Goal: Task Accomplishment & Management: Manage account settings

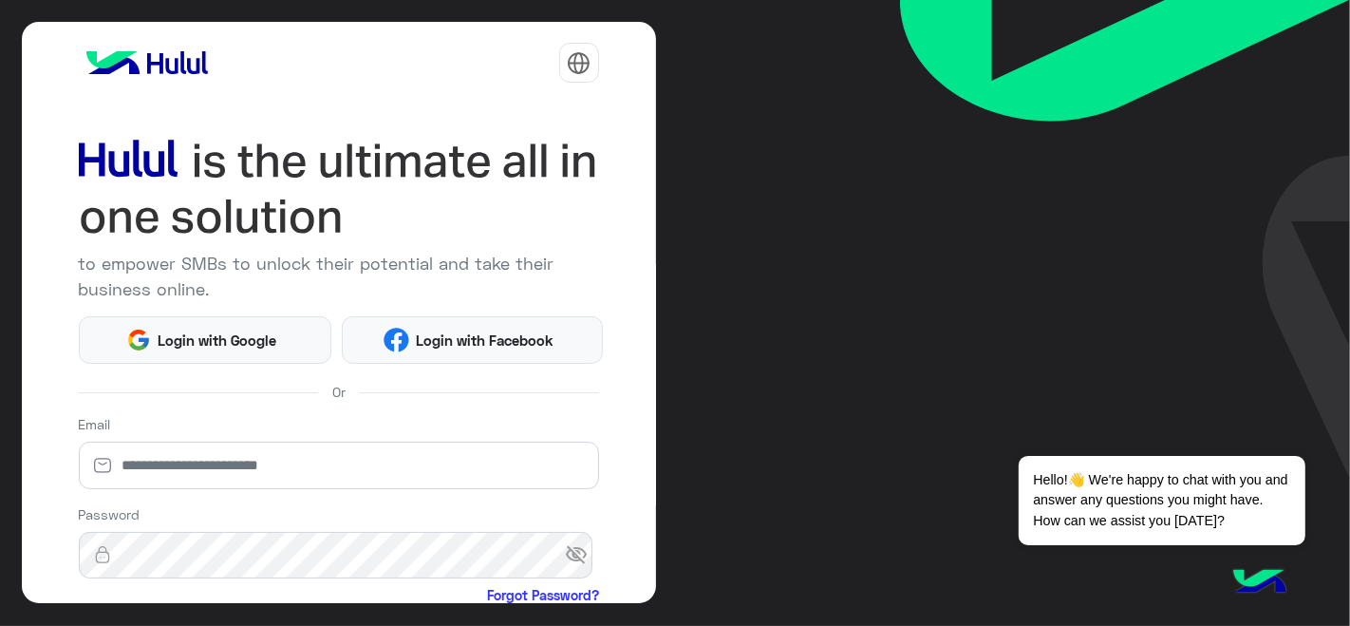
scroll to position [212, 0]
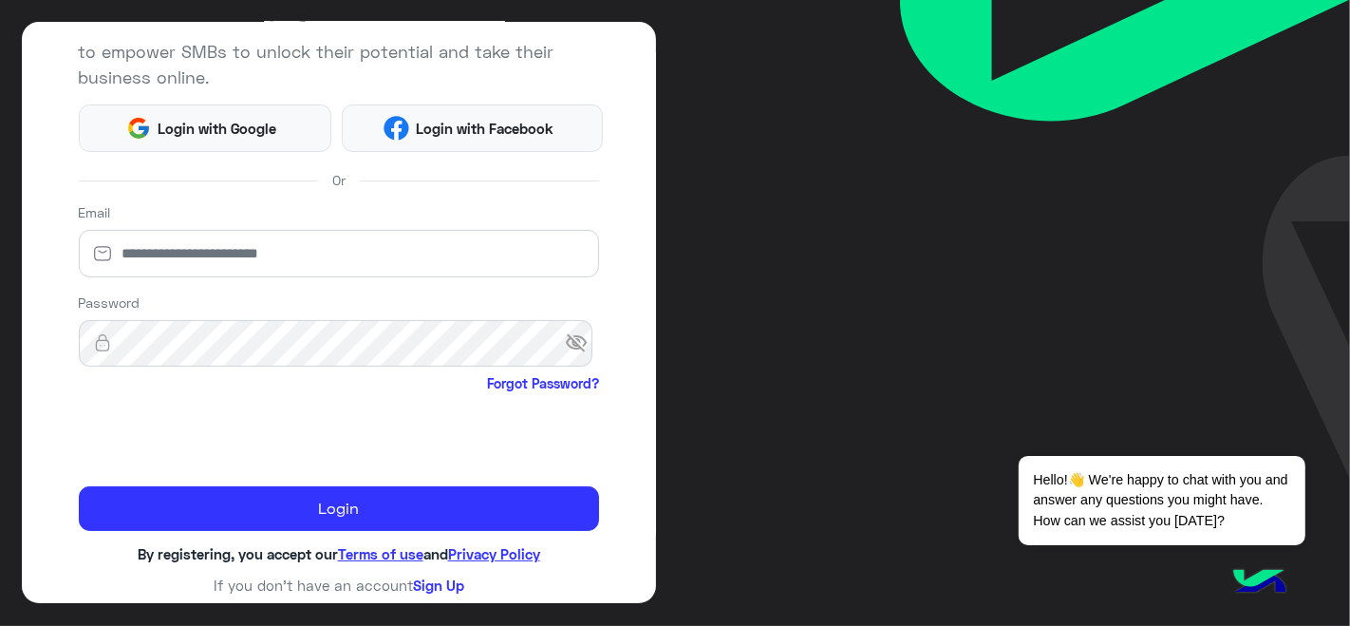
click at [51, 515] on div "to empower SMBs to unlock their potential and take their business online. Login…" at bounding box center [339, 313] width 634 height 582
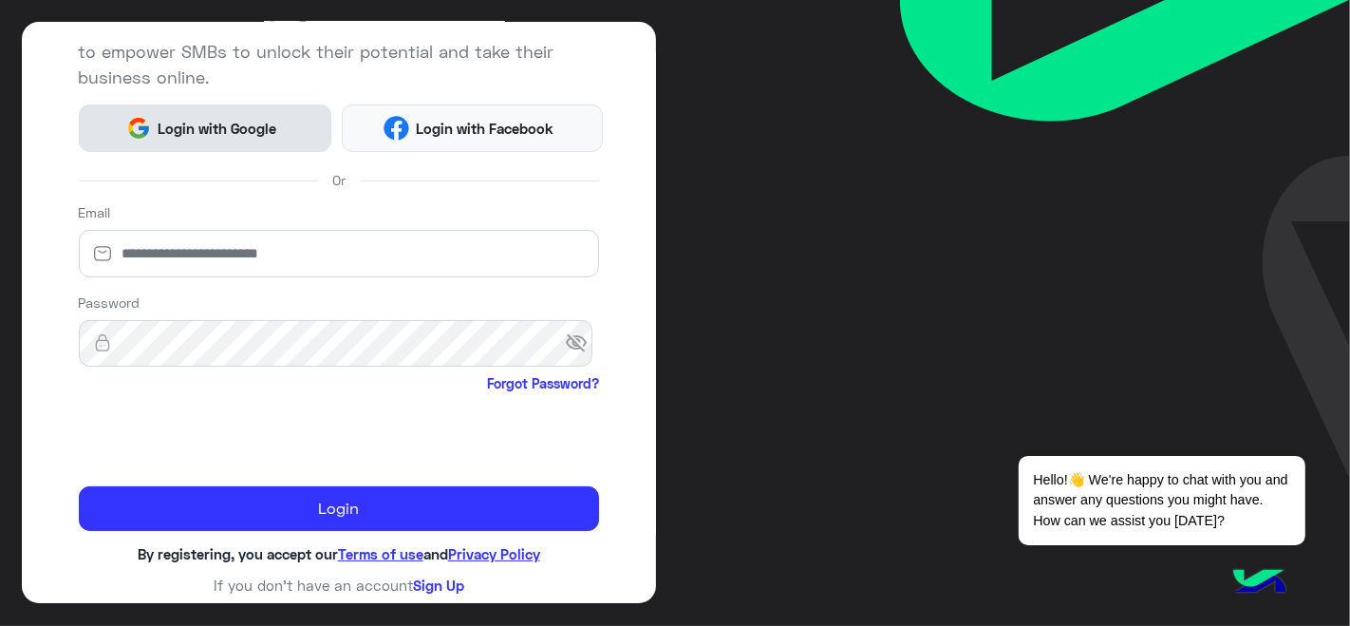
click at [171, 123] on span "Login with Google" at bounding box center [217, 129] width 133 height 22
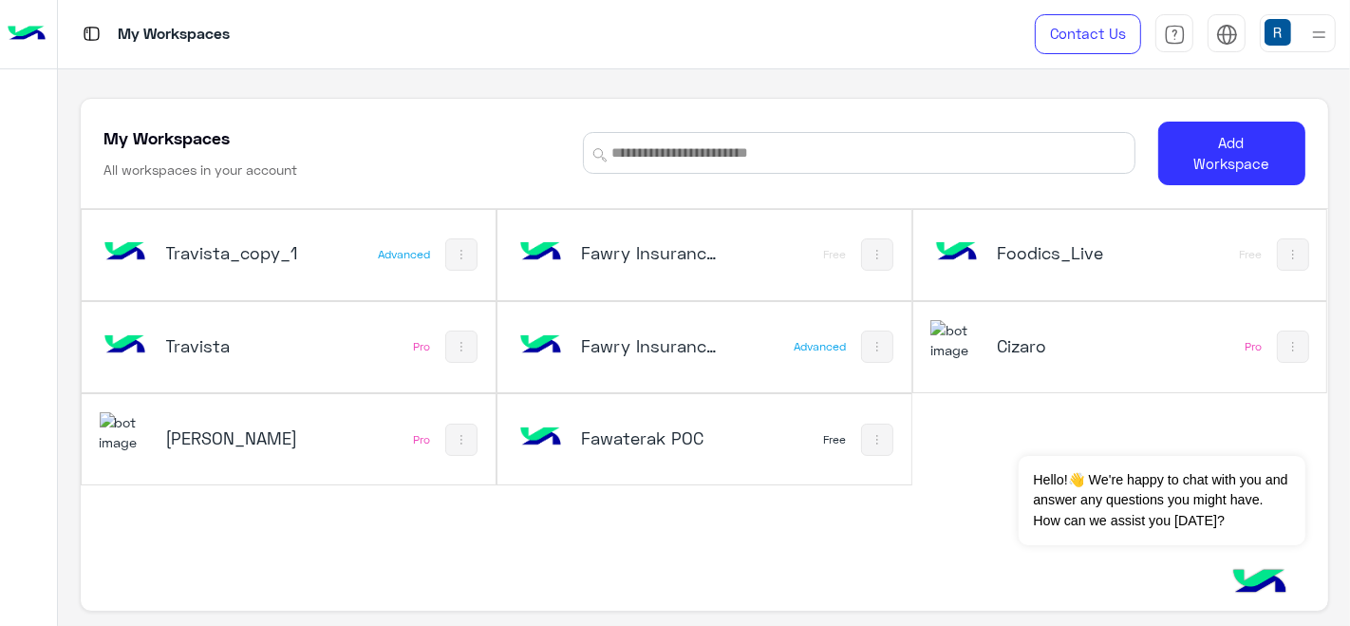
click at [792, 413] on div "Fawaterak POC Free" at bounding box center [704, 439] width 414 height 90
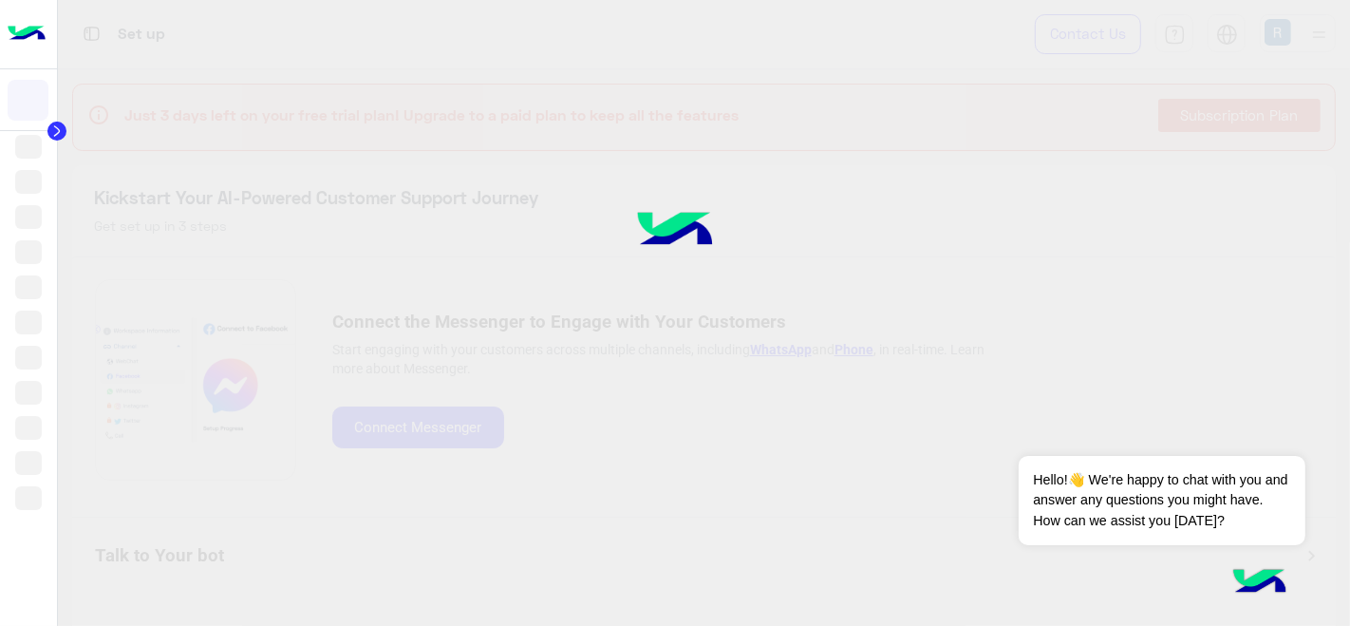
click at [688, 419] on div at bounding box center [675, 313] width 1350 height 626
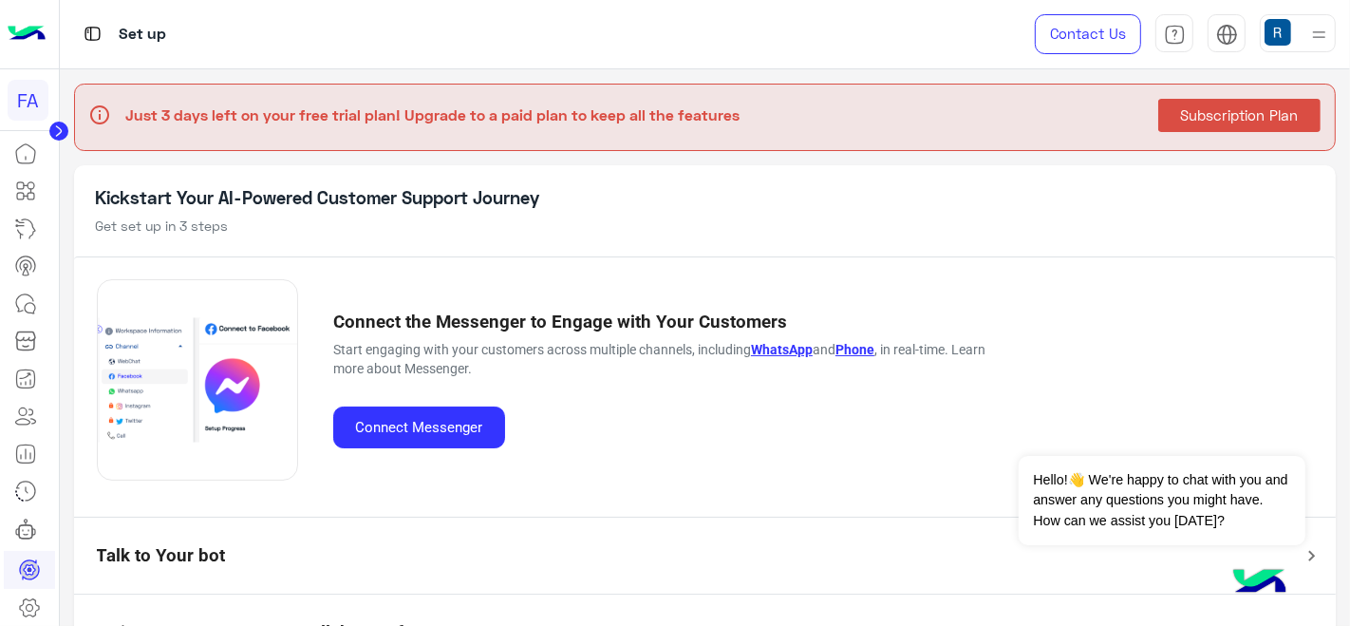
click at [67, 125] on icon at bounding box center [58, 130] width 19 height 19
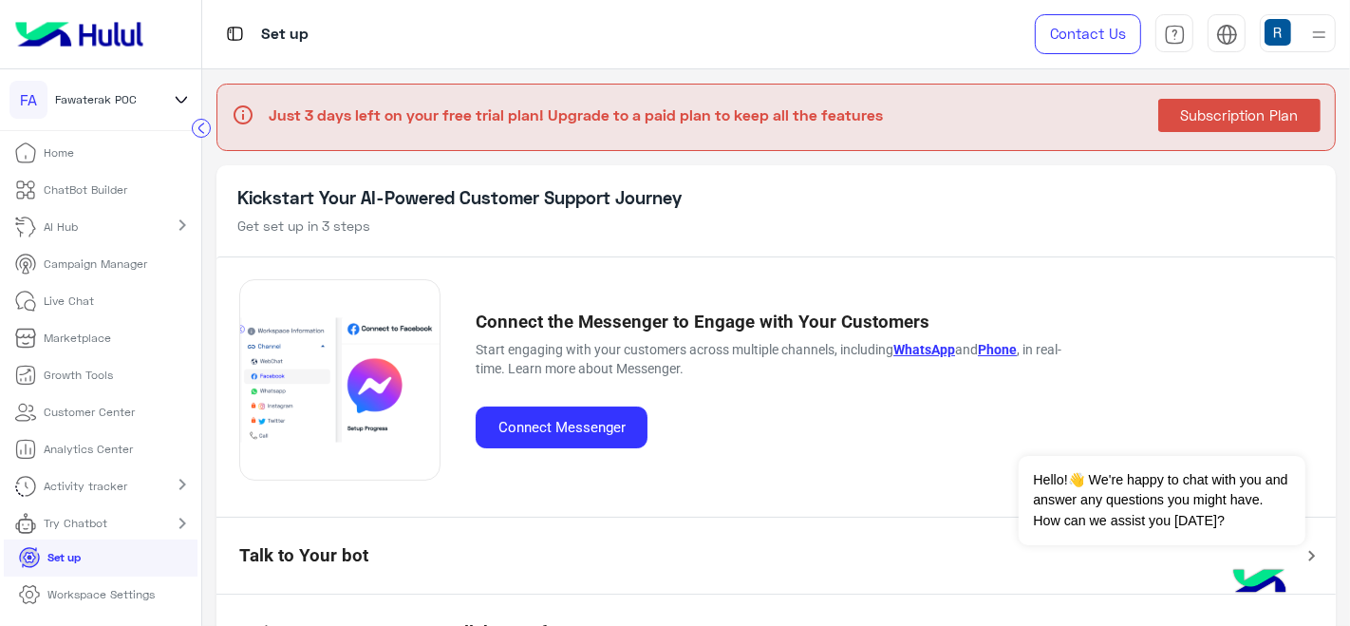
scroll to position [5, 0]
click at [102, 604] on link "Workspace Settings" at bounding box center [87, 594] width 166 height 37
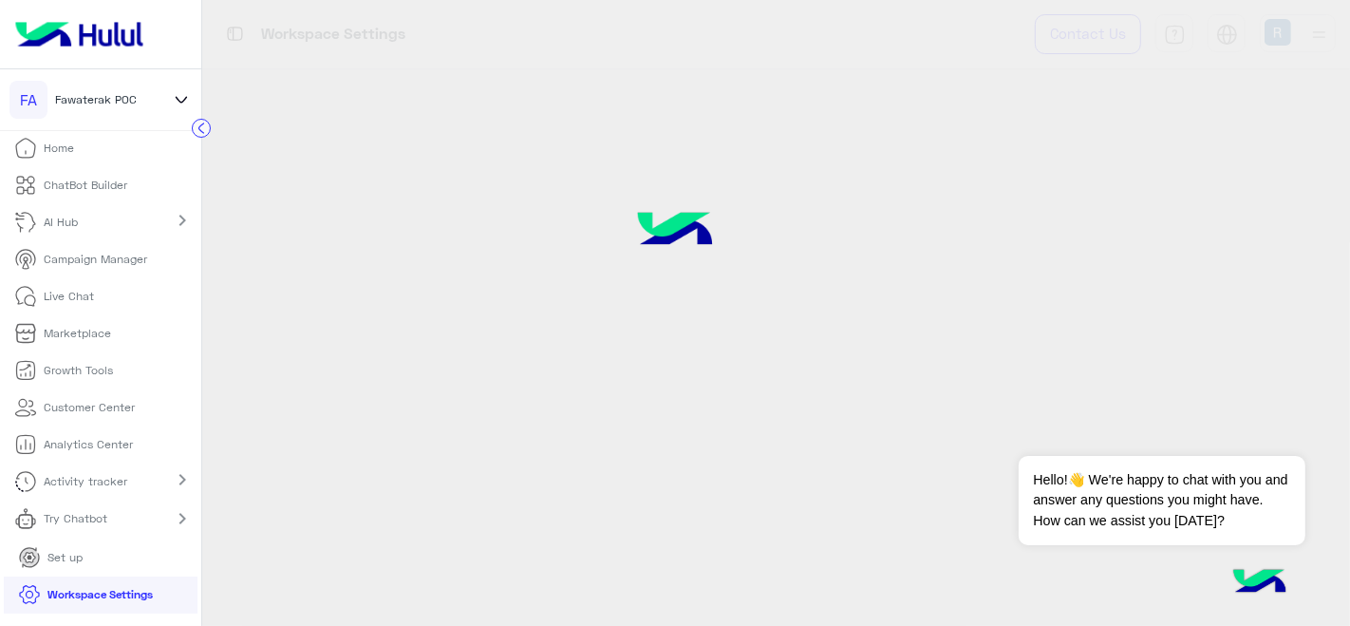
click at [103, 595] on p "Workspace Settings" at bounding box center [99, 594] width 105 height 17
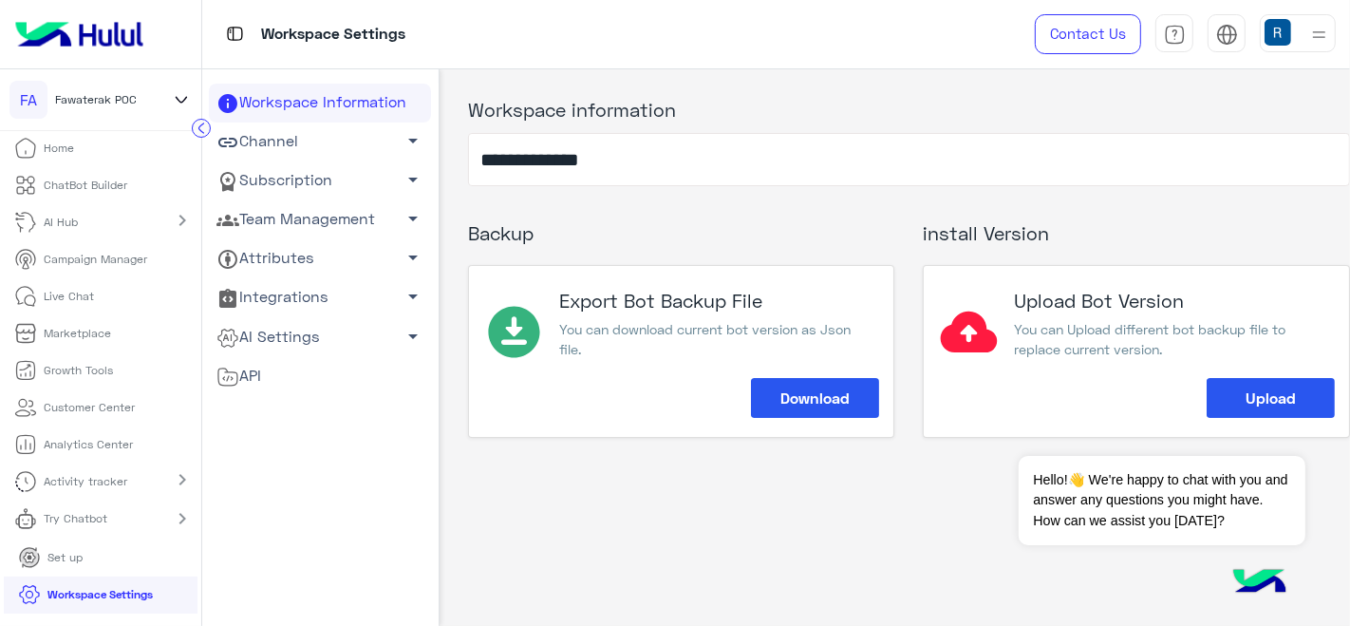
click at [402, 216] on span "arrow_drop_down" at bounding box center [413, 218] width 23 height 23
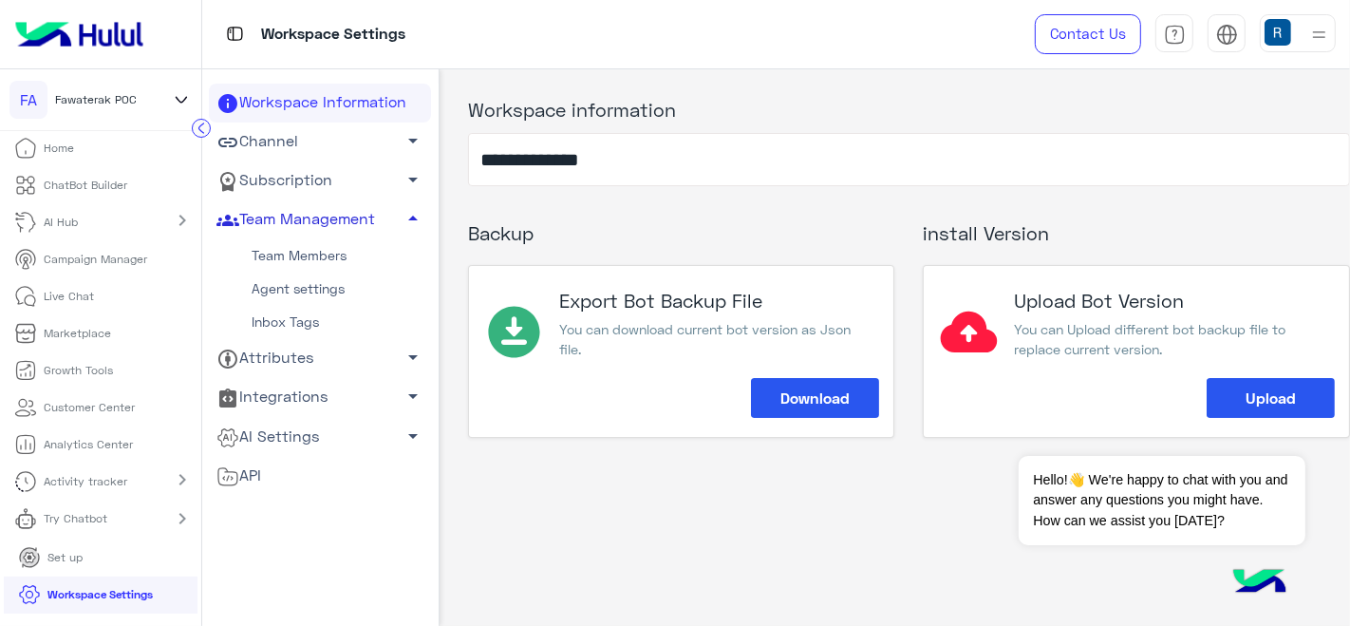
click at [339, 248] on link "Team Members" at bounding box center [320, 255] width 222 height 33
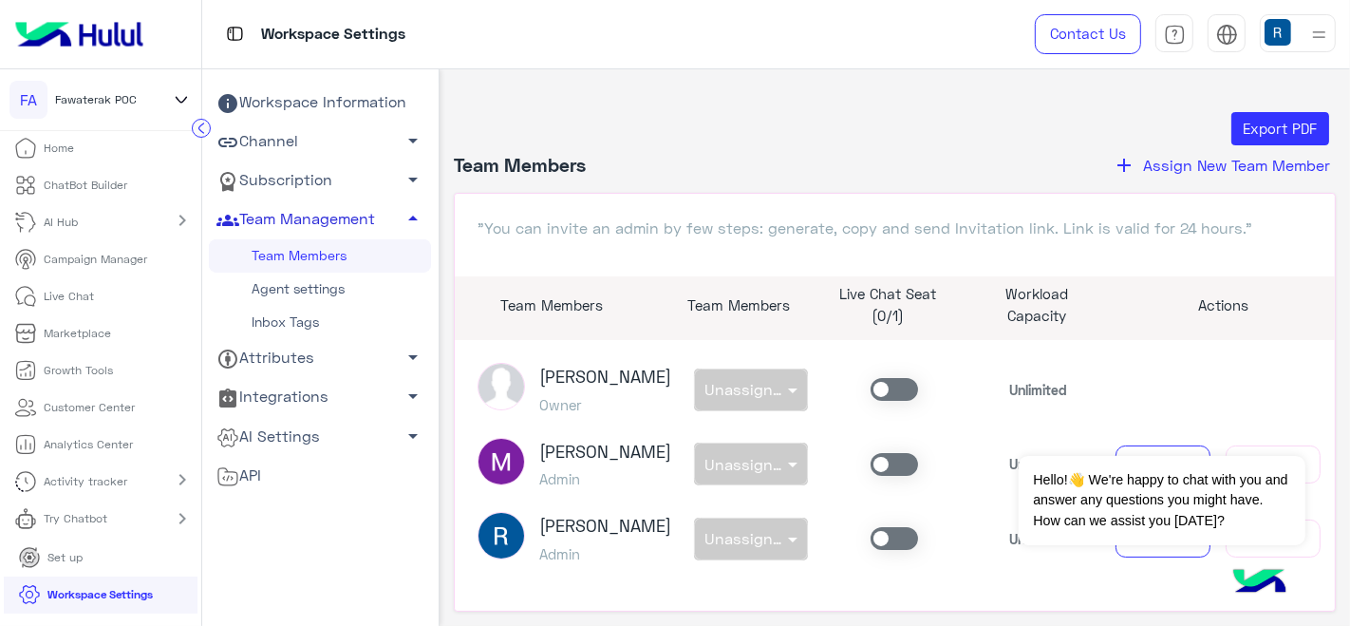
click at [1157, 166] on span "Assign New Team Member" at bounding box center [1236, 165] width 187 height 18
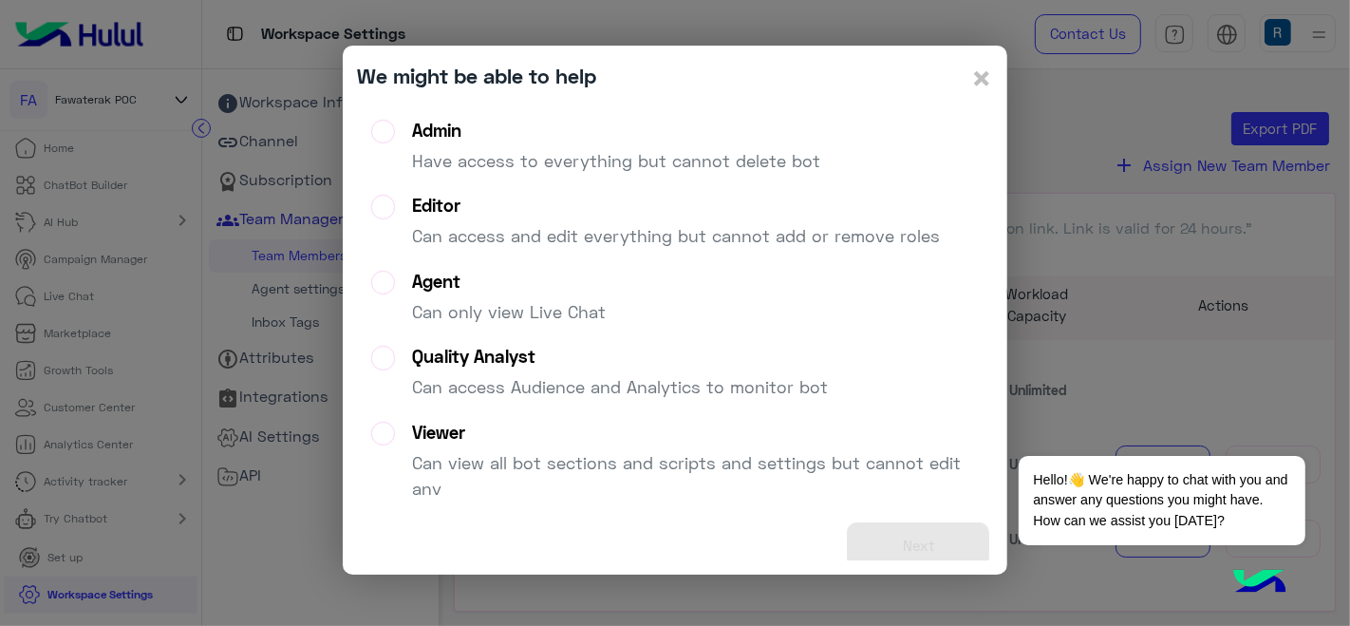
click at [491, 159] on p "Have access to everything but cannot delete bot" at bounding box center [616, 161] width 408 height 26
click at [940, 554] on button "Next" at bounding box center [918, 545] width 142 height 47
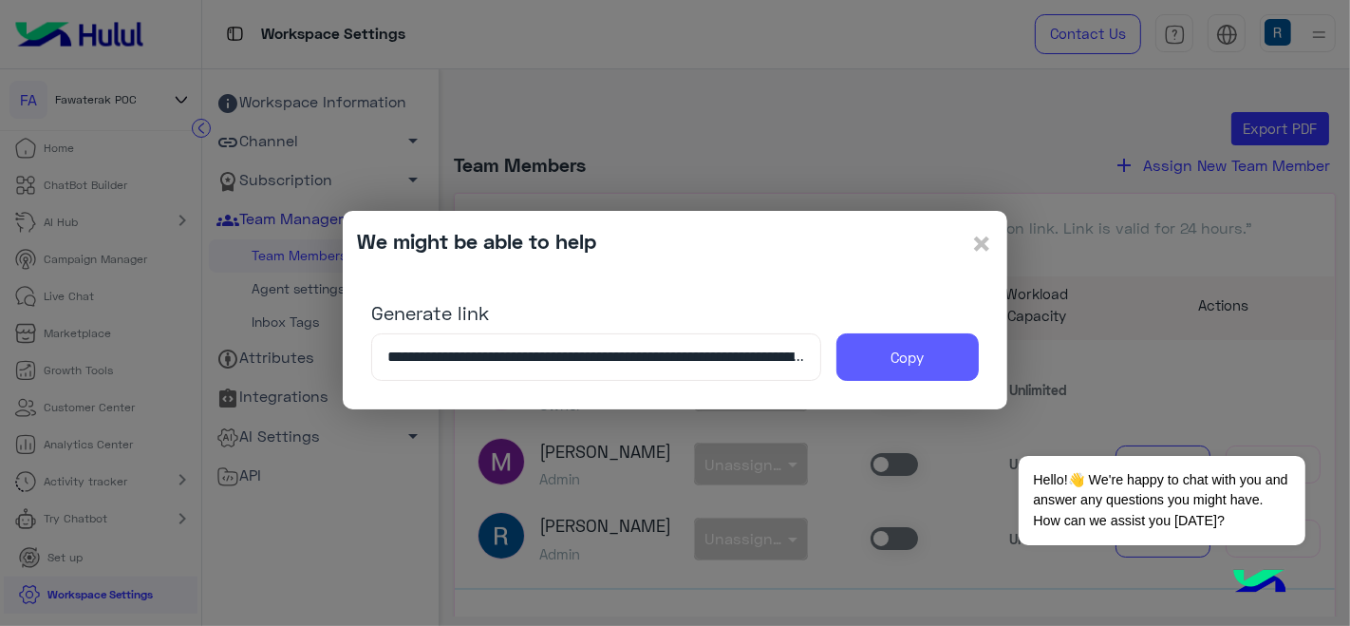
click at [873, 345] on button "Copy" at bounding box center [907, 356] width 142 height 47
click at [987, 249] on span "×" at bounding box center [981, 242] width 23 height 43
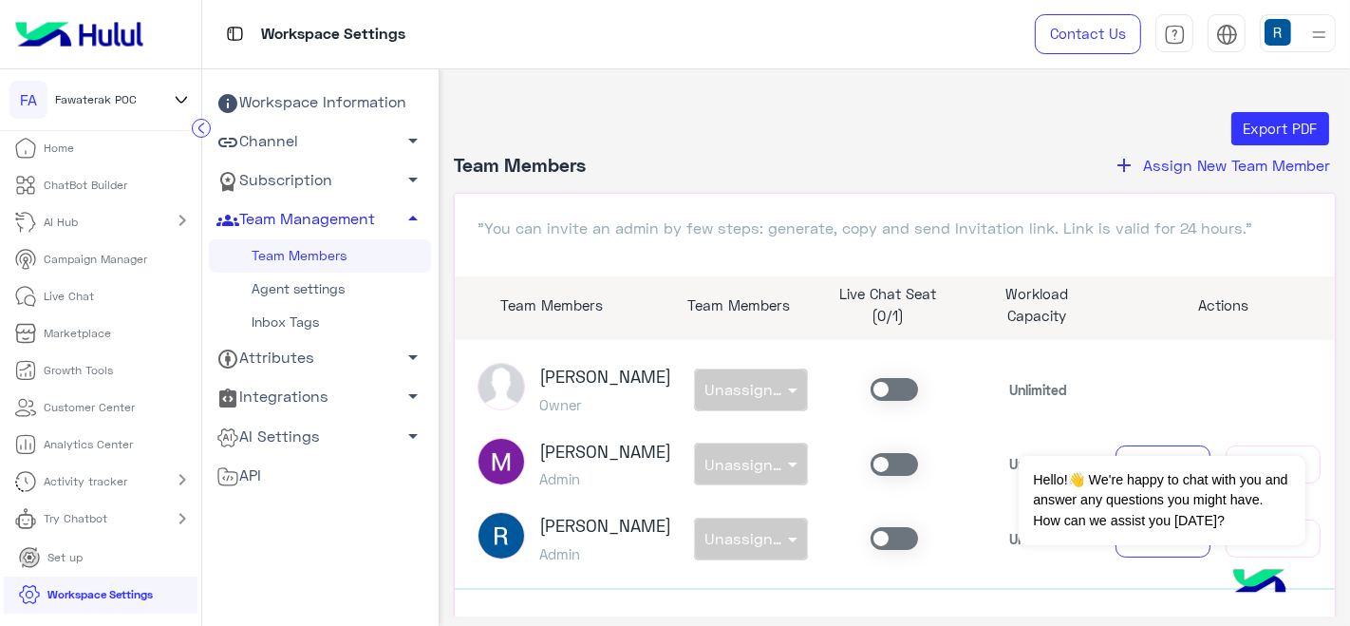
click at [1330, 357] on app-team-manager "Export PDF Team Members add Assign New Team Member "You can invite an admin by …" at bounding box center [894, 470] width 910 height 716
